Goal: Task Accomplishment & Management: Complete application form

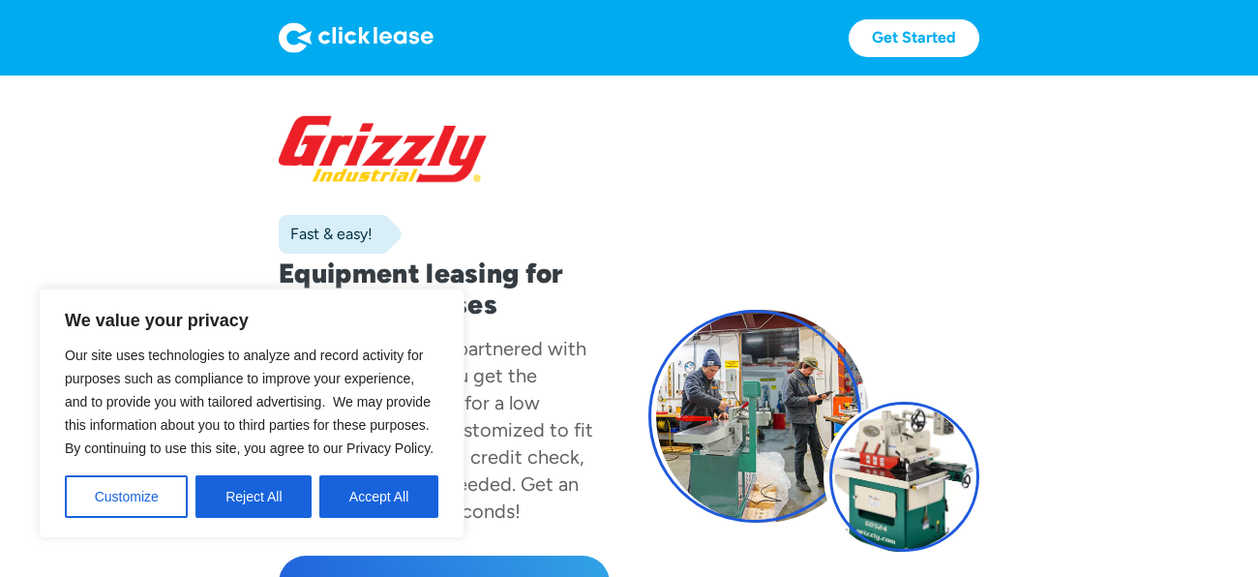
click at [404, 492] on button "Accept All" at bounding box center [378, 496] width 119 height 43
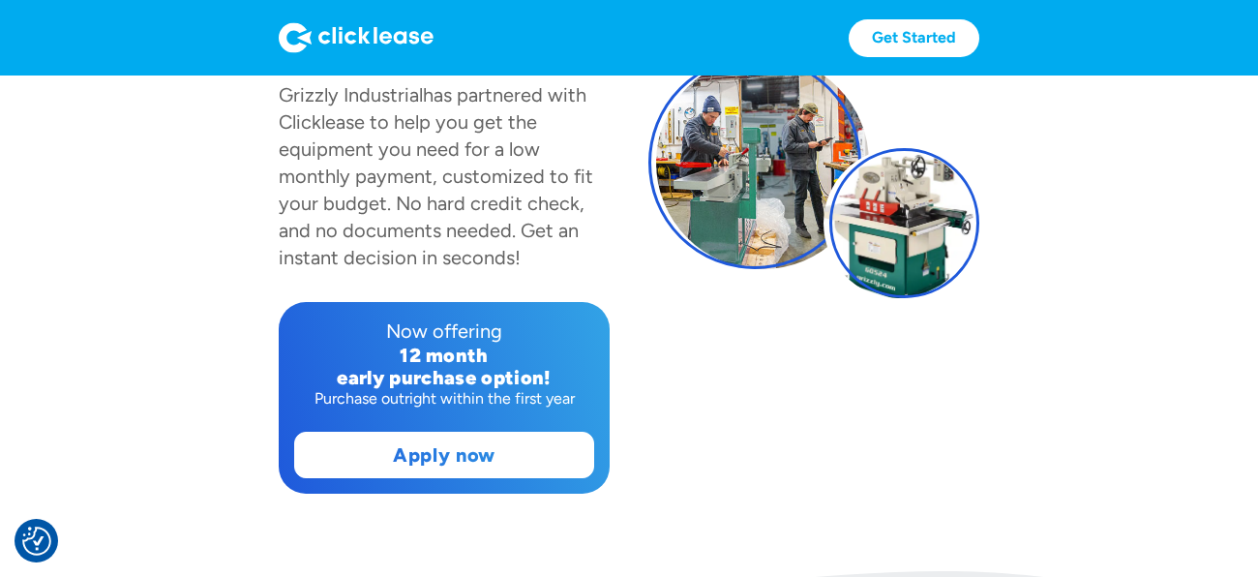
scroll to position [256, 0]
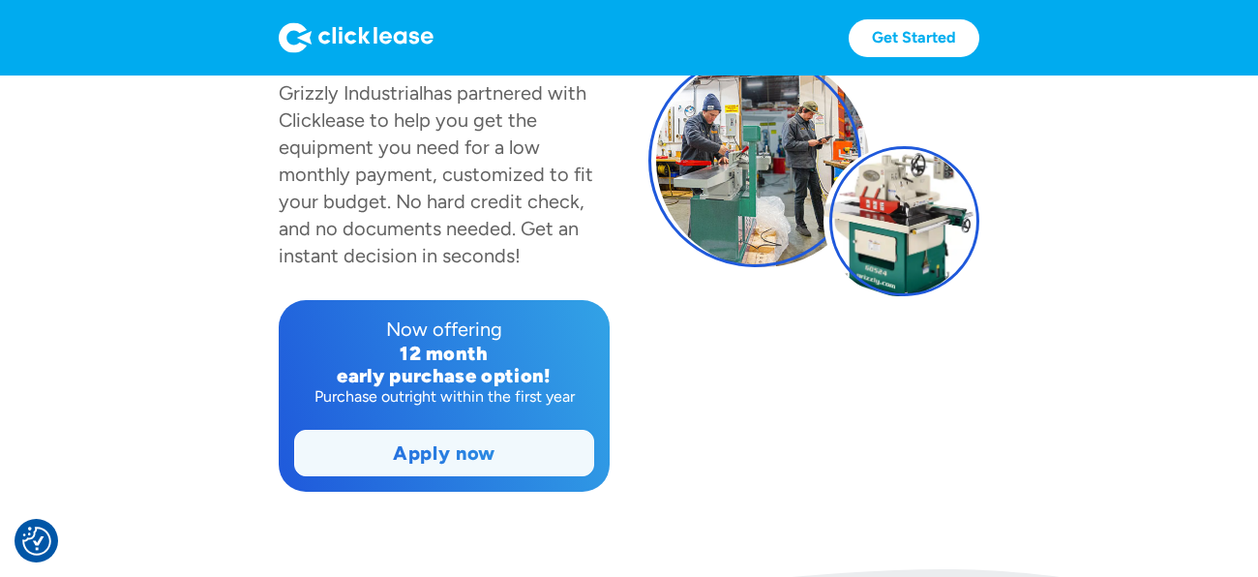
click at [414, 464] on link "Apply now" at bounding box center [444, 453] width 298 height 45
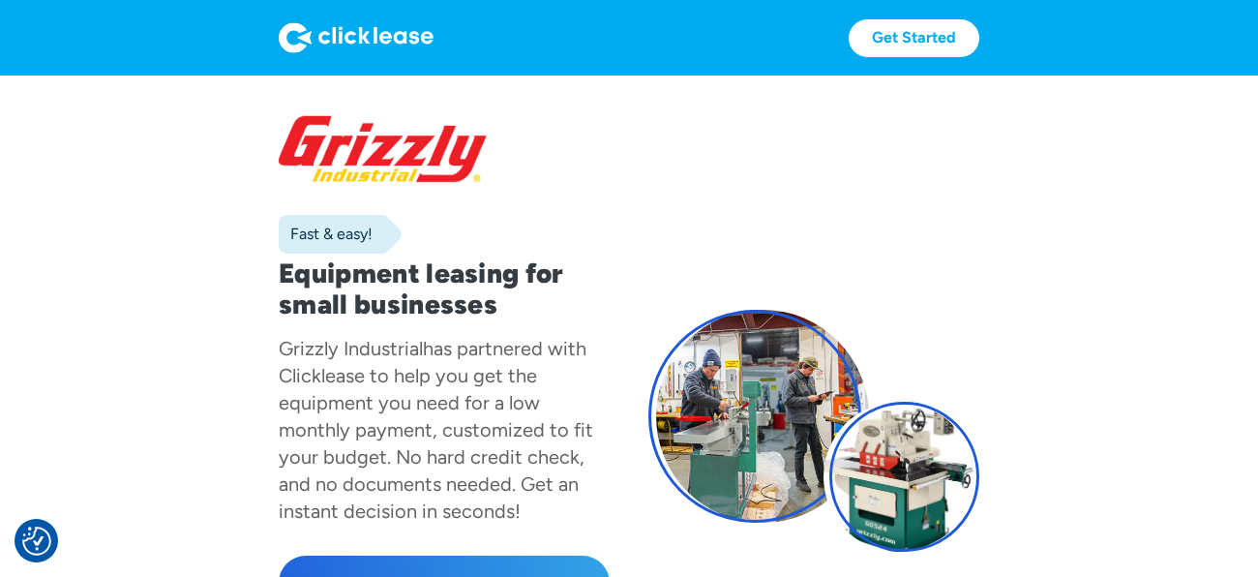
click at [299, 40] on img at bounding box center [356, 37] width 155 height 31
click at [330, 42] on img at bounding box center [356, 37] width 155 height 31
click at [863, 35] on link "Get Started" at bounding box center [914, 38] width 131 height 38
